Goal: Information Seeking & Learning: Compare options

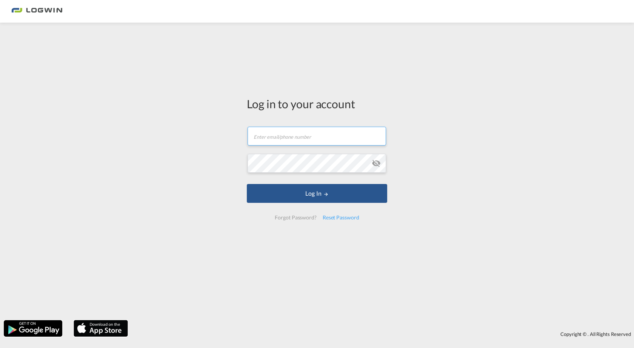
click at [282, 142] on input "text" at bounding box center [316, 136] width 138 height 19
type input "rike.rudnik@logwin-logistics.com"
click at [247, 184] on button "Log In" at bounding box center [317, 193] width 140 height 19
